Goal: Task Accomplishment & Management: Manage account settings

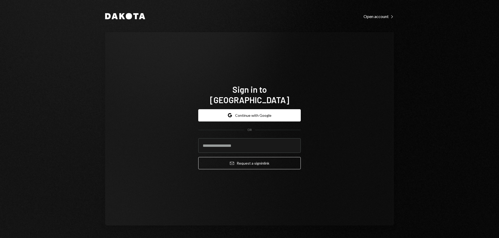
type input "**********"
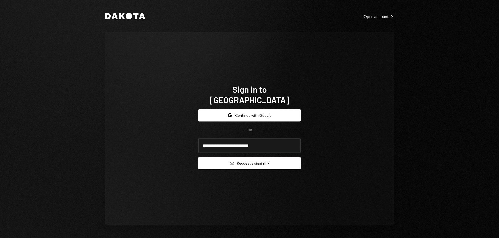
click at [269, 161] on button "Email Request a sign in link" at bounding box center [249, 163] width 102 height 12
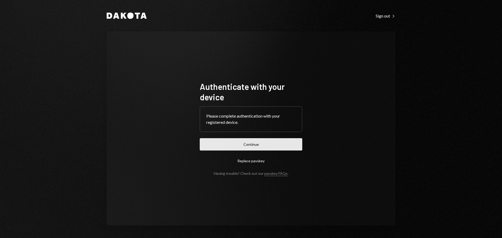
click at [243, 145] on button "Continue" at bounding box center [251, 144] width 102 height 12
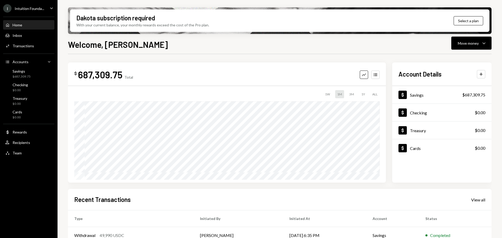
scroll to position [52, 0]
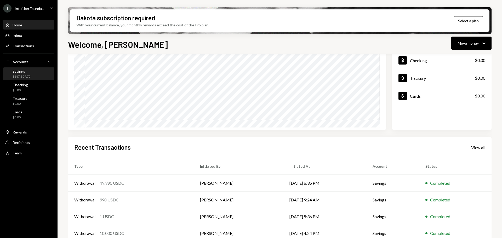
click at [25, 72] on div "Savings" at bounding box center [22, 71] width 18 height 4
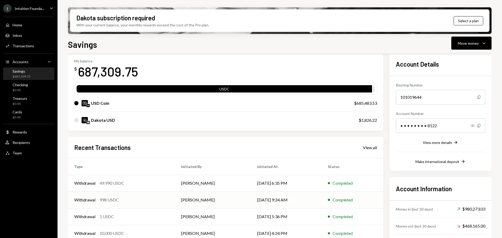
scroll to position [51, 0]
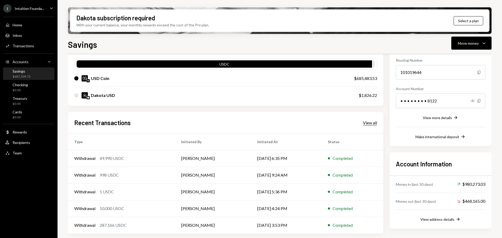
click at [372, 123] on div "View all" at bounding box center [370, 122] width 14 height 5
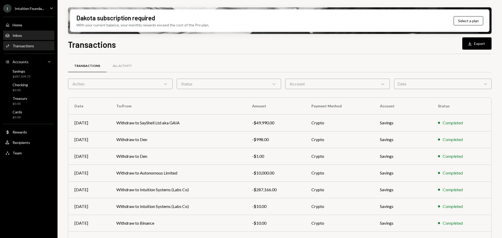
click at [16, 35] on div "Inbox" at bounding box center [17, 35] width 9 height 4
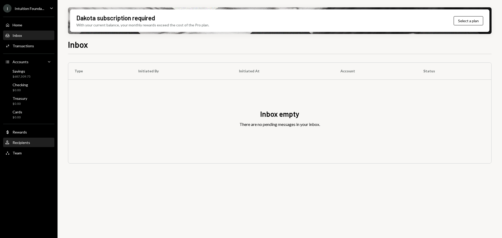
click at [29, 144] on div "Recipients" at bounding box center [22, 142] width 18 height 4
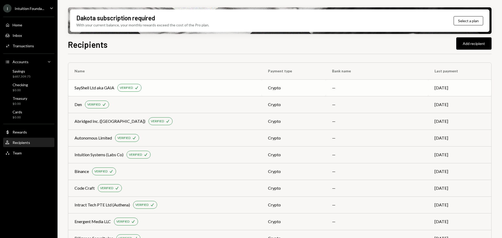
click at [123, 86] on div "VERIFIED" at bounding box center [126, 88] width 13 height 4
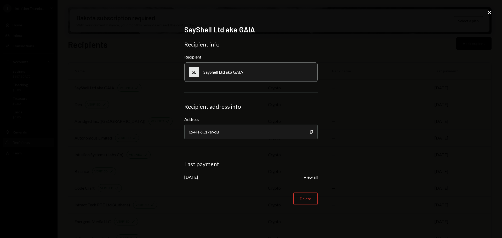
drag, startPoint x: 488, startPoint y: 13, endPoint x: 488, endPoint y: 16, distance: 3.4
click at [489, 13] on icon "Close" at bounding box center [489, 12] width 6 height 6
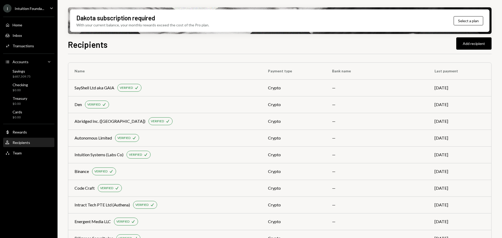
drag, startPoint x: 488, startPoint y: 19, endPoint x: 318, endPoint y: 49, distance: 172.2
click at [316, 47] on div "Recipients Add recipient" at bounding box center [279, 43] width 423 height 11
click at [32, 142] on div "User Recipients" at bounding box center [28, 142] width 47 height 5
click at [31, 45] on div "Transactions" at bounding box center [23, 46] width 21 height 4
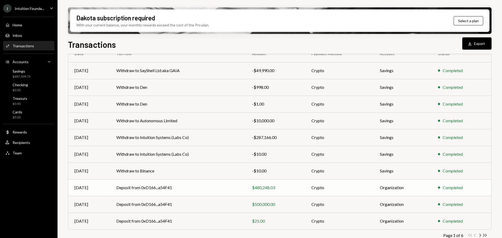
scroll to position [60, 0]
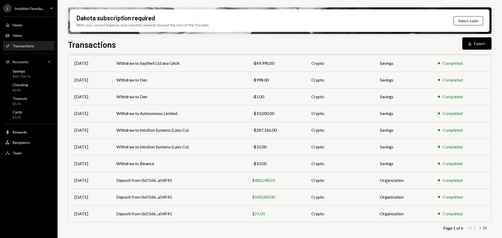
click at [479, 228] on icon "Chevron Right" at bounding box center [479, 227] width 5 height 5
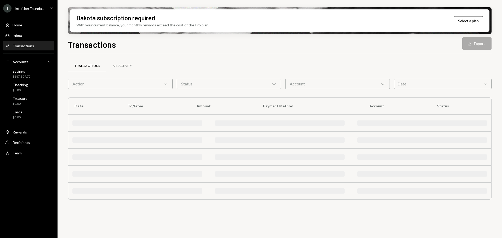
scroll to position [0, 0]
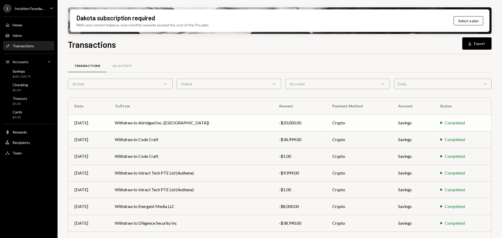
click at [448, 118] on td "Completed" at bounding box center [461, 122] width 57 height 17
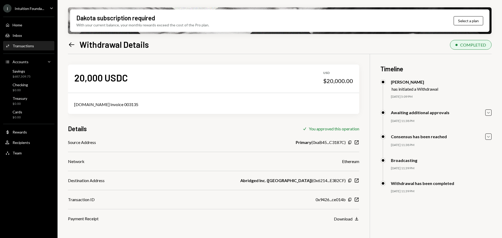
click at [68, 44] on icon "Left Arrow" at bounding box center [71, 44] width 7 height 7
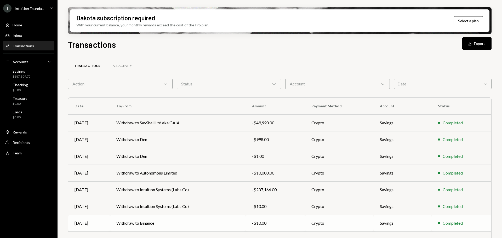
scroll to position [60, 0]
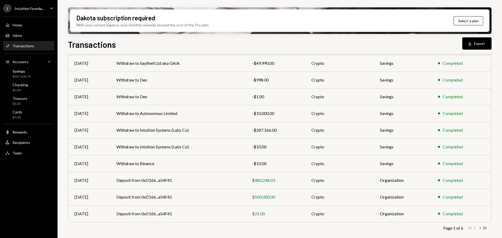
click at [480, 227] on icon "Chevron Right" at bounding box center [479, 227] width 5 height 5
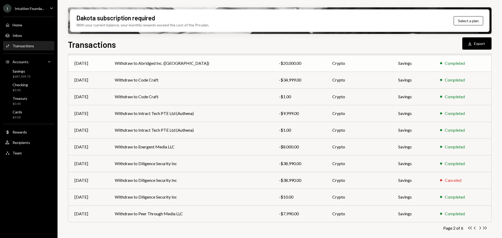
click at [283, 63] on div "-$20,000.00" at bounding box center [299, 63] width 41 height 6
